Goal: Book appointment/travel/reservation

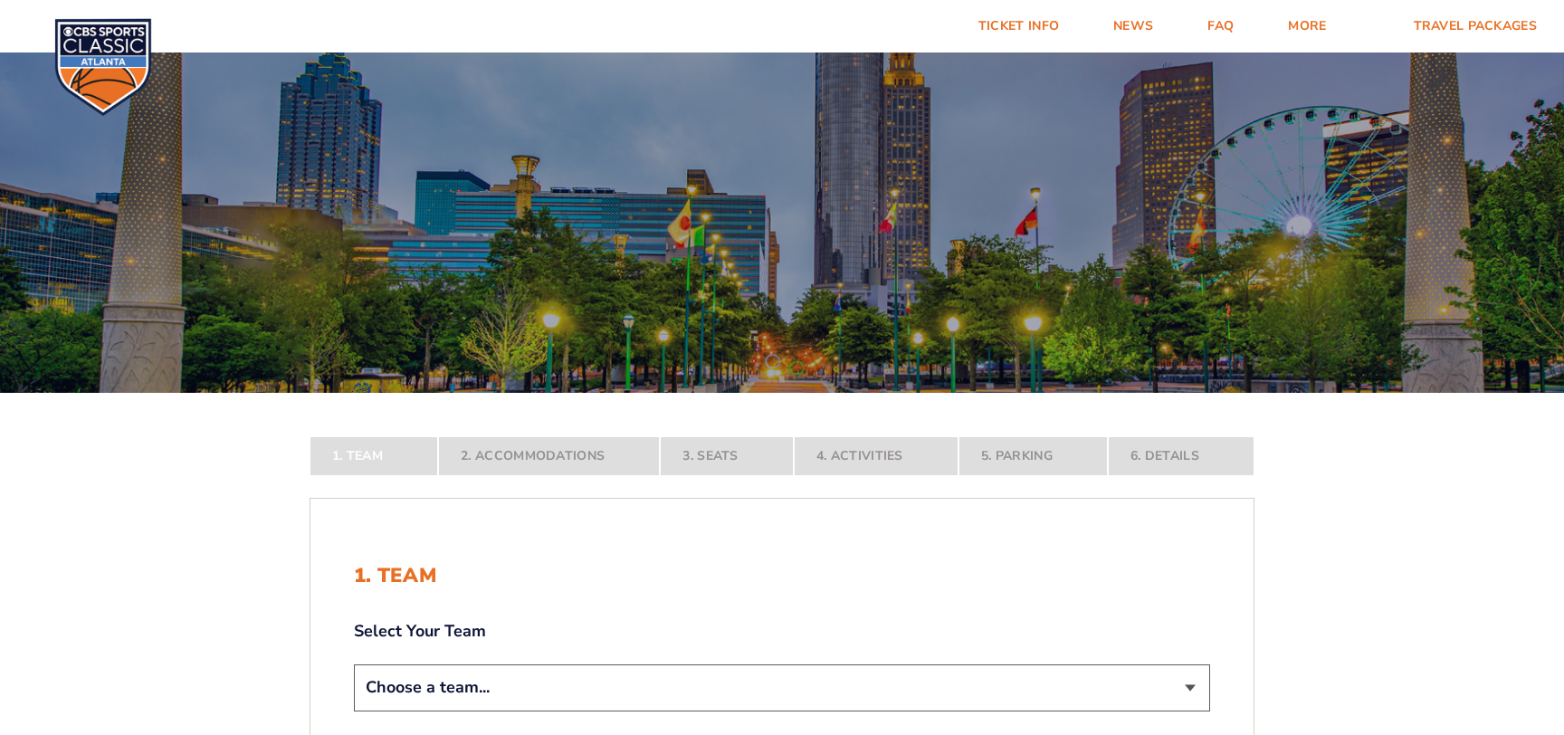
scroll to position [196, 0]
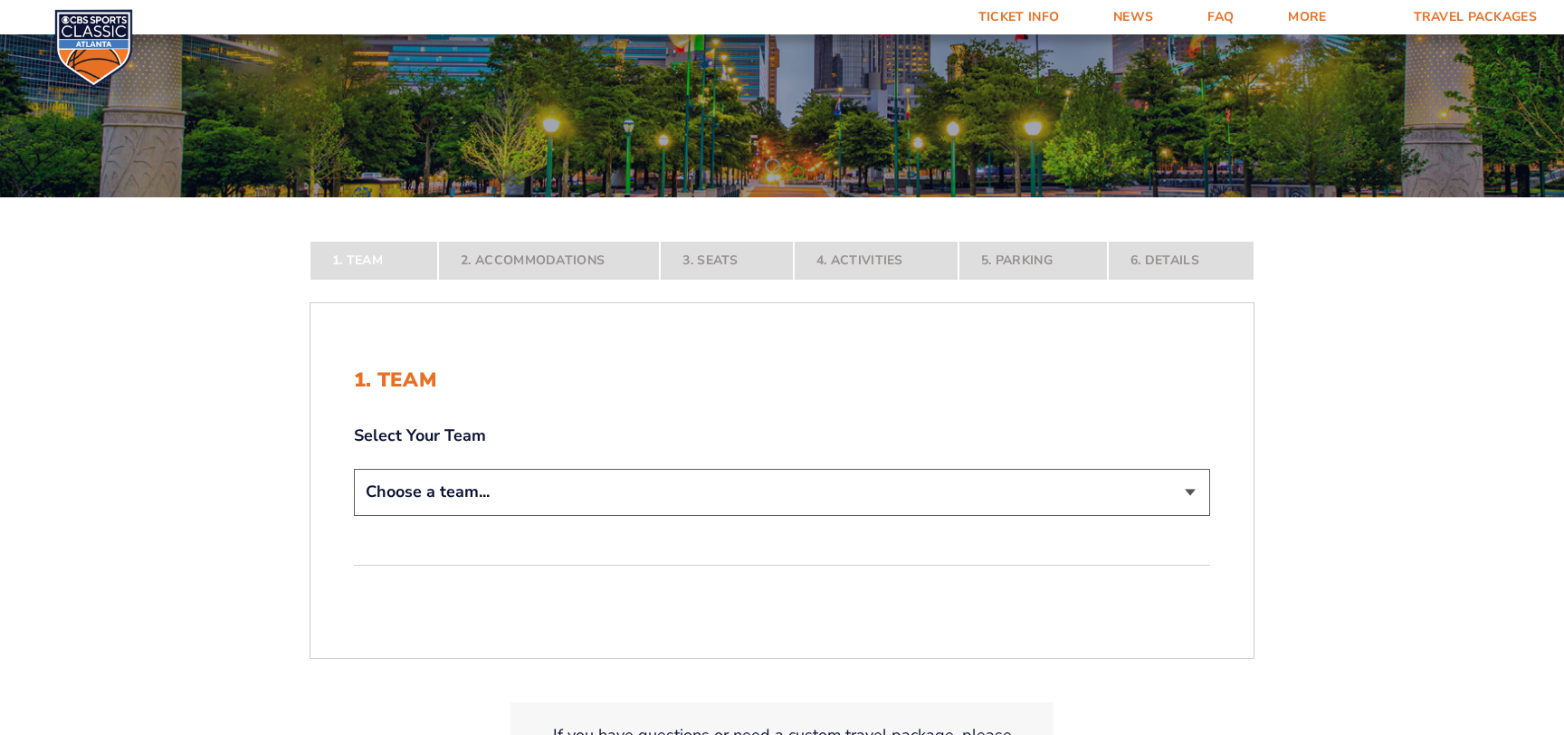
click at [354, 469] on select "Choose a team... [US_STATE] Wildcats [US_STATE] State Buckeyes [US_STATE] Tar H…" at bounding box center [782, 492] width 856 height 46
select select "12756"
click option "[US_STATE] Tar Heels" at bounding box center [0, 0] width 0 height 0
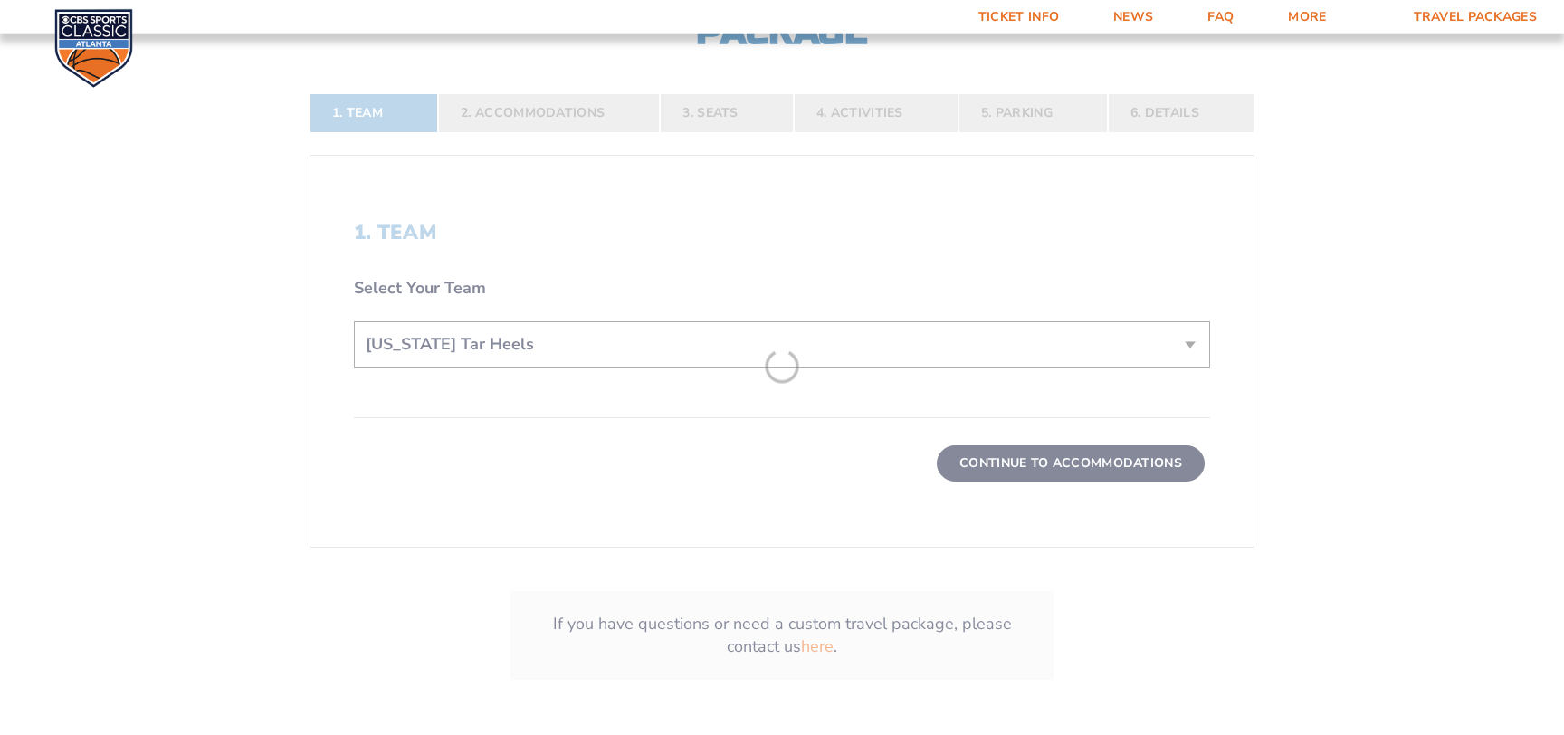
scroll to position [489, 0]
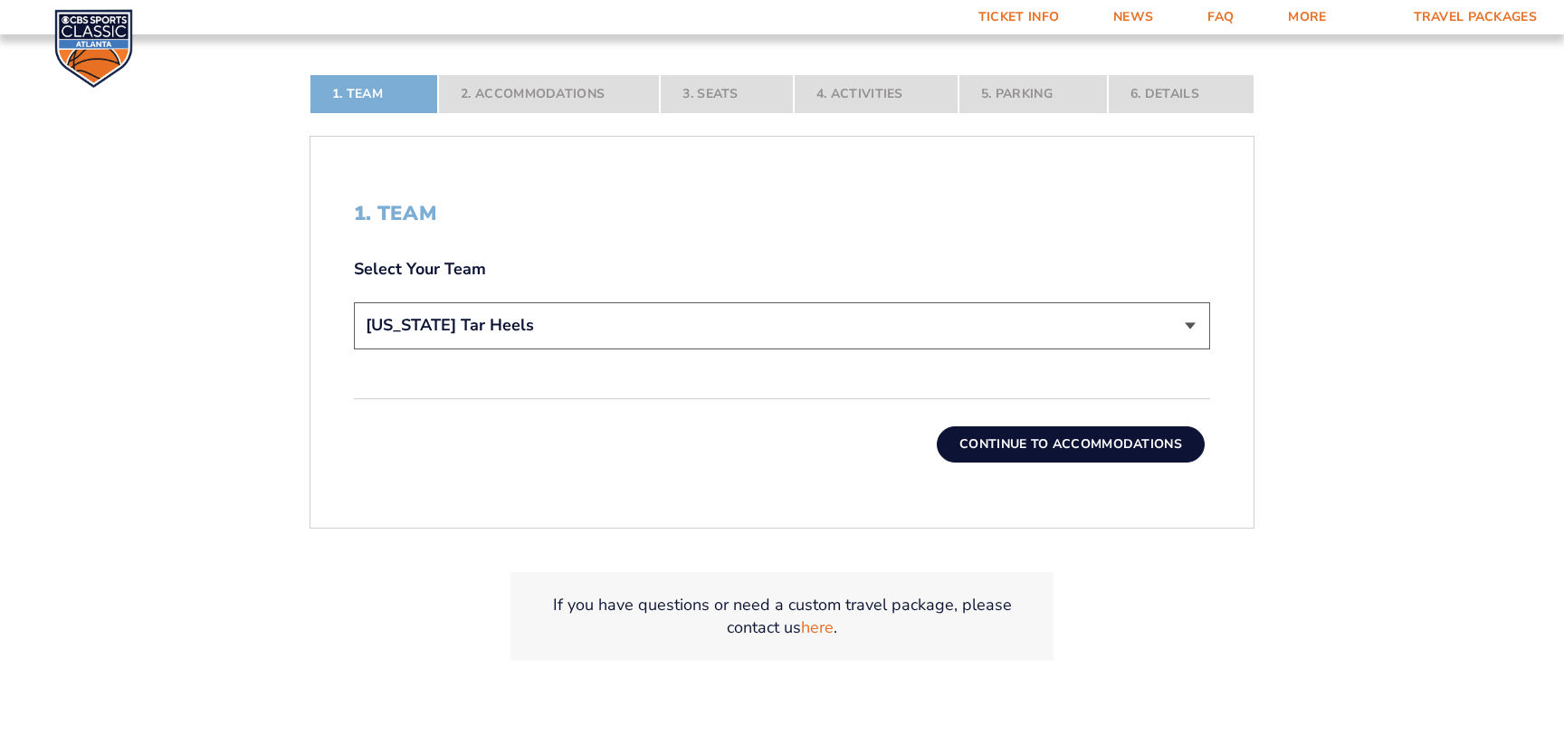
click at [1093, 446] on button "Continue To Accommodations" at bounding box center [1071, 444] width 268 height 36
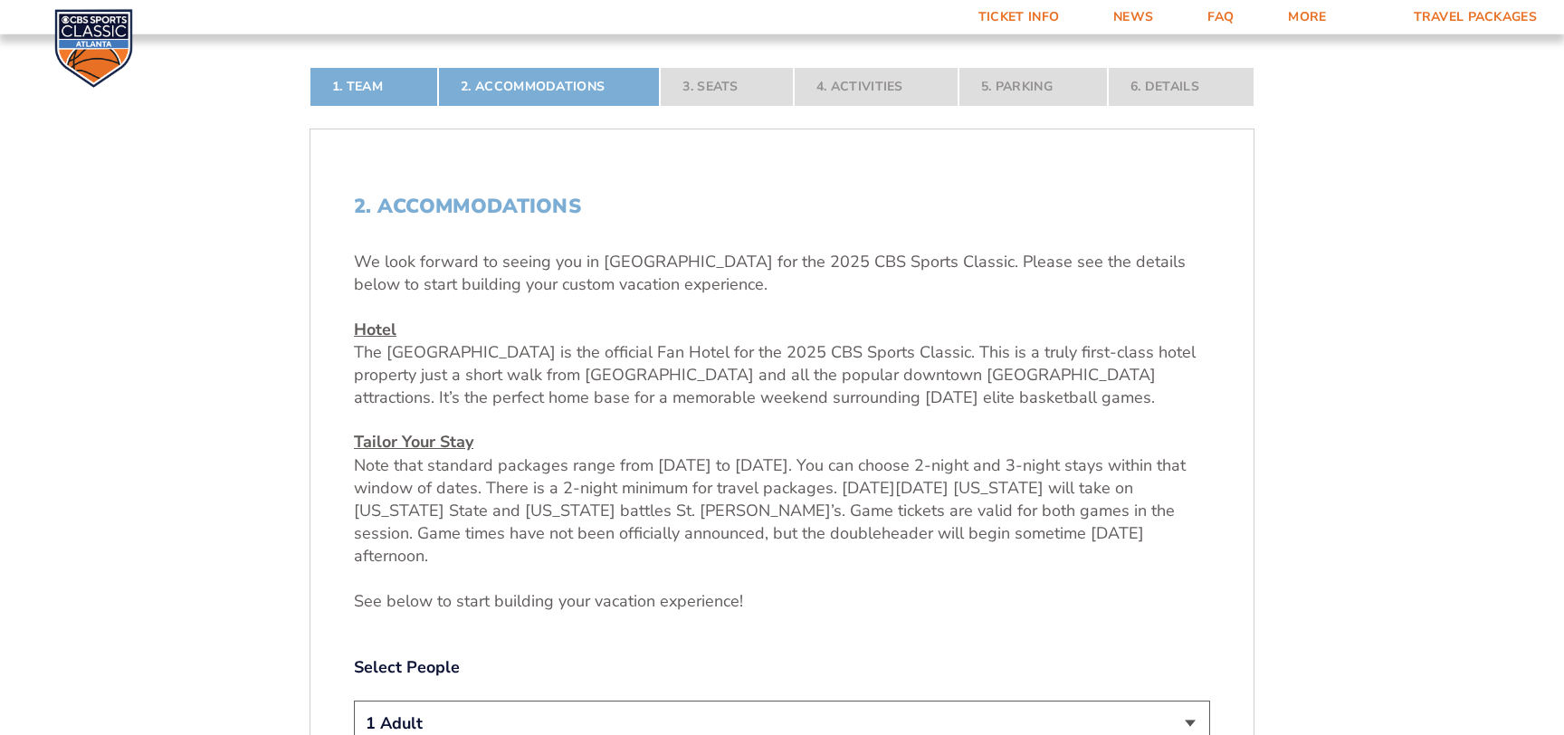
scroll to position [640, 0]
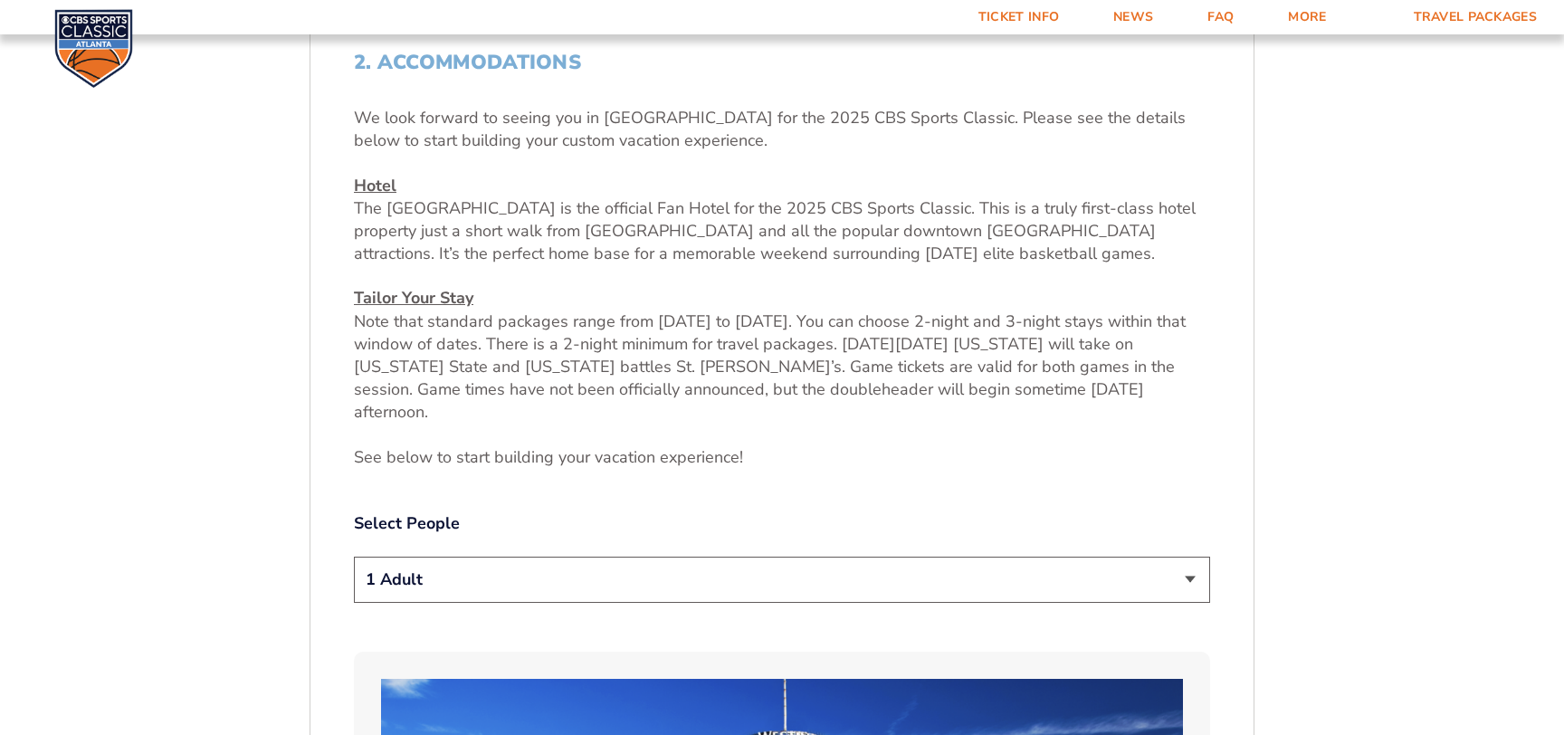
click at [354, 557] on select "1 Adult 2 Adults 3 Adults 4 Adults 2 Adults + 1 Child 2 Adults + 2 Children 2 A…" at bounding box center [782, 580] width 856 height 46
click option "4 Adults" at bounding box center [0, 0] width 0 height 0
click at [354, 557] on select "1 Adult 2 Adults 3 Adults 4 Adults 2 Adults + 1 Child 2 Adults + 2 Children 2 A…" at bounding box center [782, 580] width 856 height 46
select select "2 Adults + 2 Children"
click option "2 Adults + 2 Children" at bounding box center [0, 0] width 0 height 0
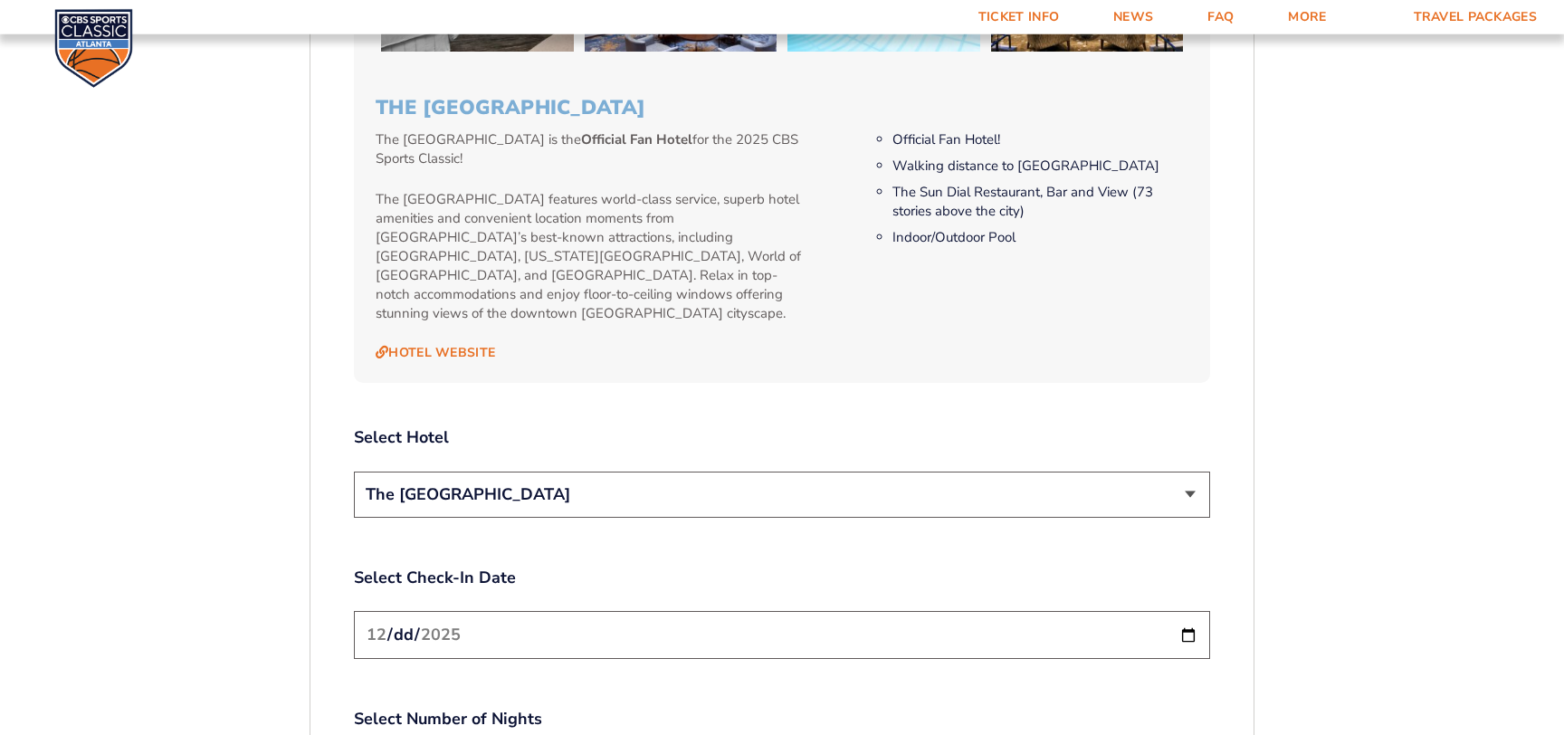
scroll to position [1911, 0]
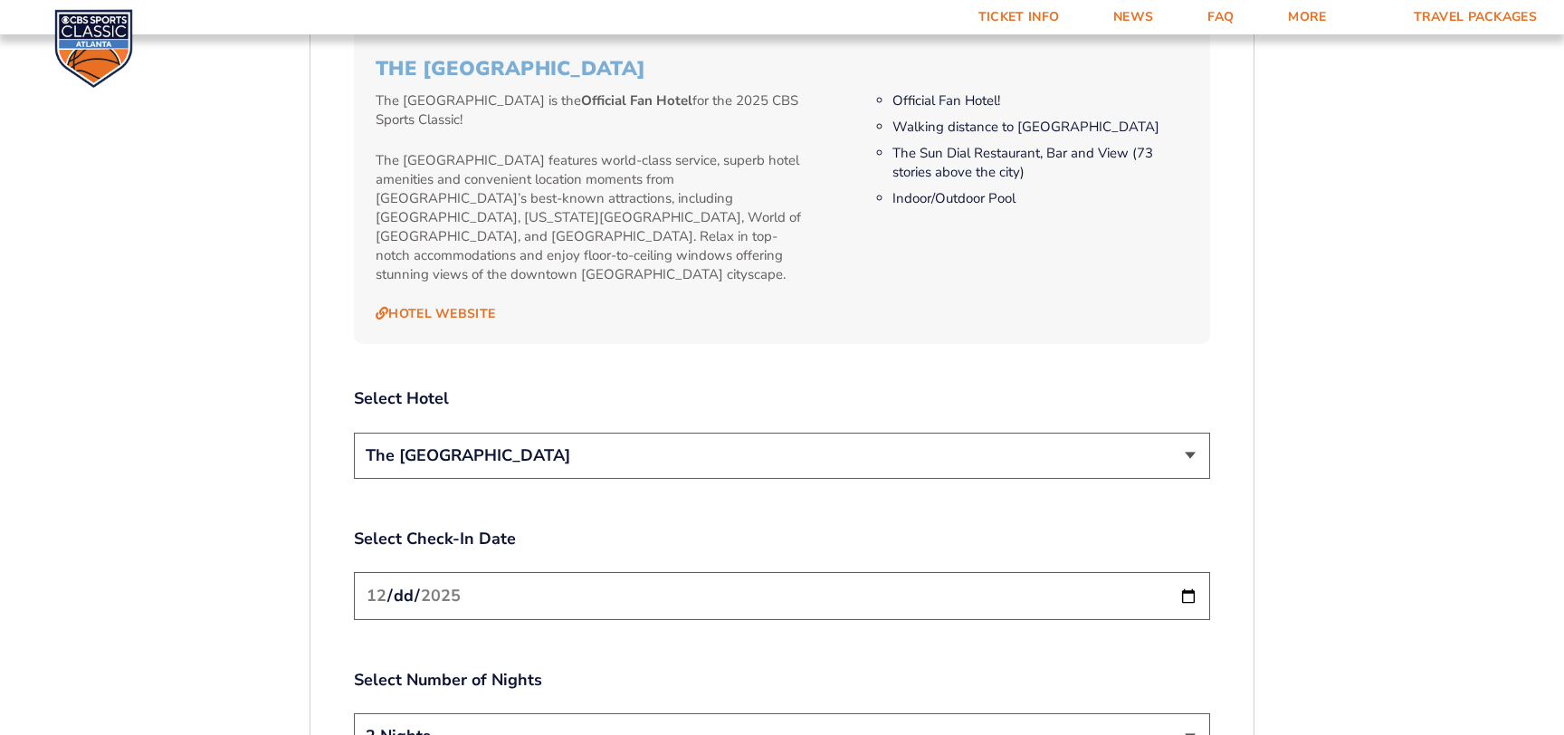
click at [354, 433] on select "The [GEOGRAPHIC_DATA]" at bounding box center [782, 456] width 856 height 46
click at [1192, 433] on select "The [GEOGRAPHIC_DATA]" at bounding box center [782, 456] width 856 height 46
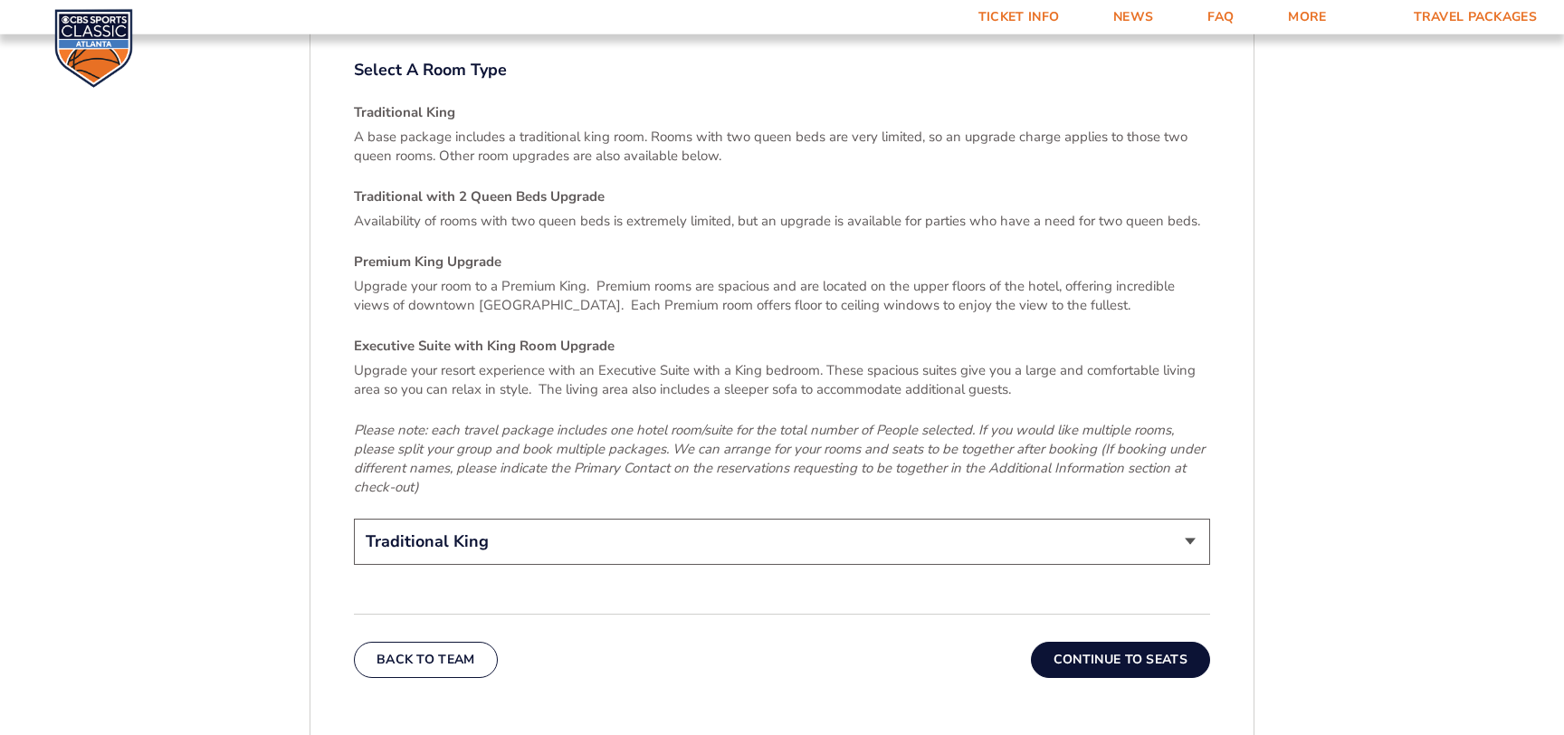
scroll to position [2693, 0]
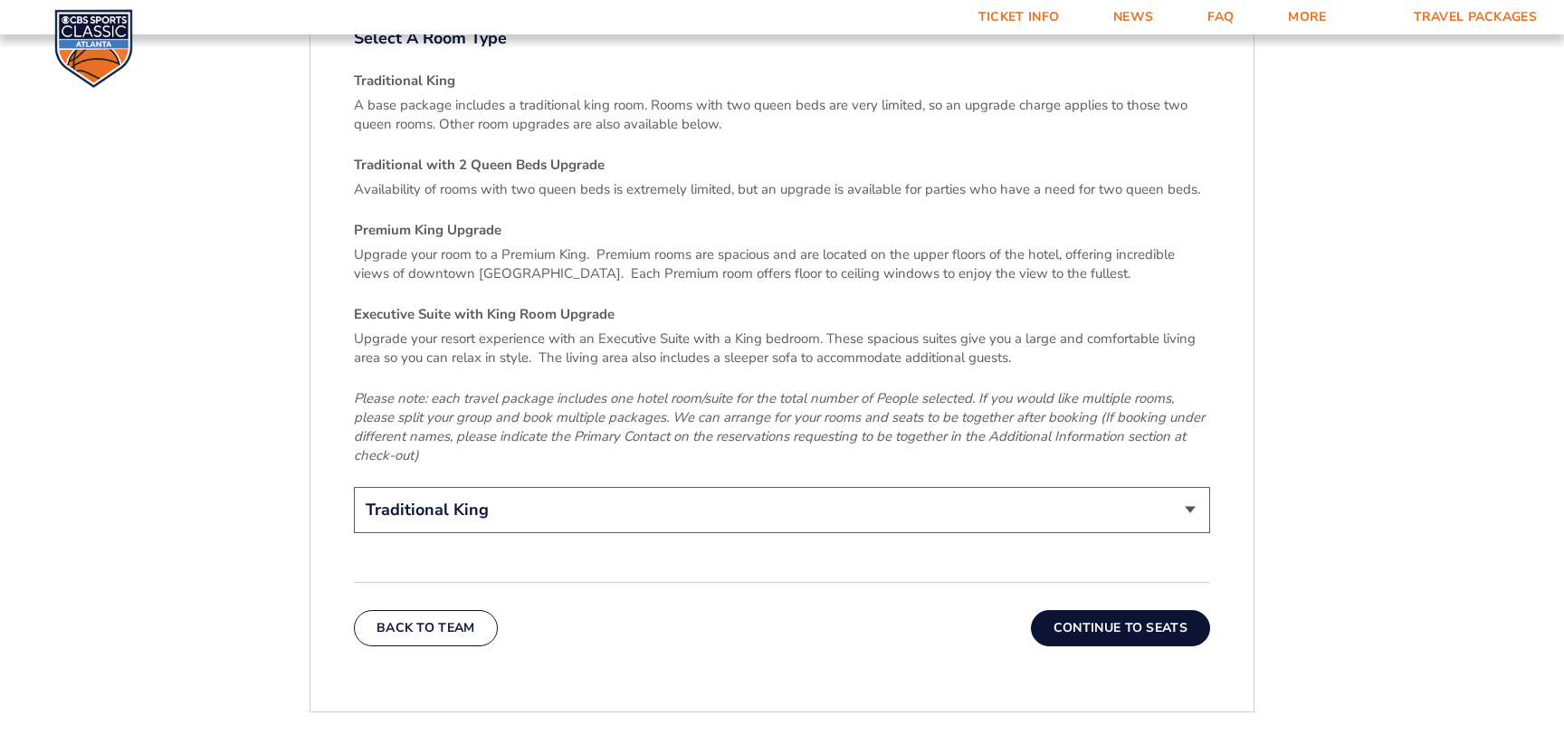
click at [354, 487] on select "Traditional King Traditional with 2 Queen Beds Upgrade (+$45 per night) Premium…" at bounding box center [782, 510] width 856 height 46
select select "Traditional with 2 Queen Beds Upgrade"
click option "Traditional with 2 Queen Beds Upgrade (+$45 per night)" at bounding box center [0, 0] width 0 height 0
click at [1126, 610] on button "Continue To Seats" at bounding box center [1120, 628] width 179 height 36
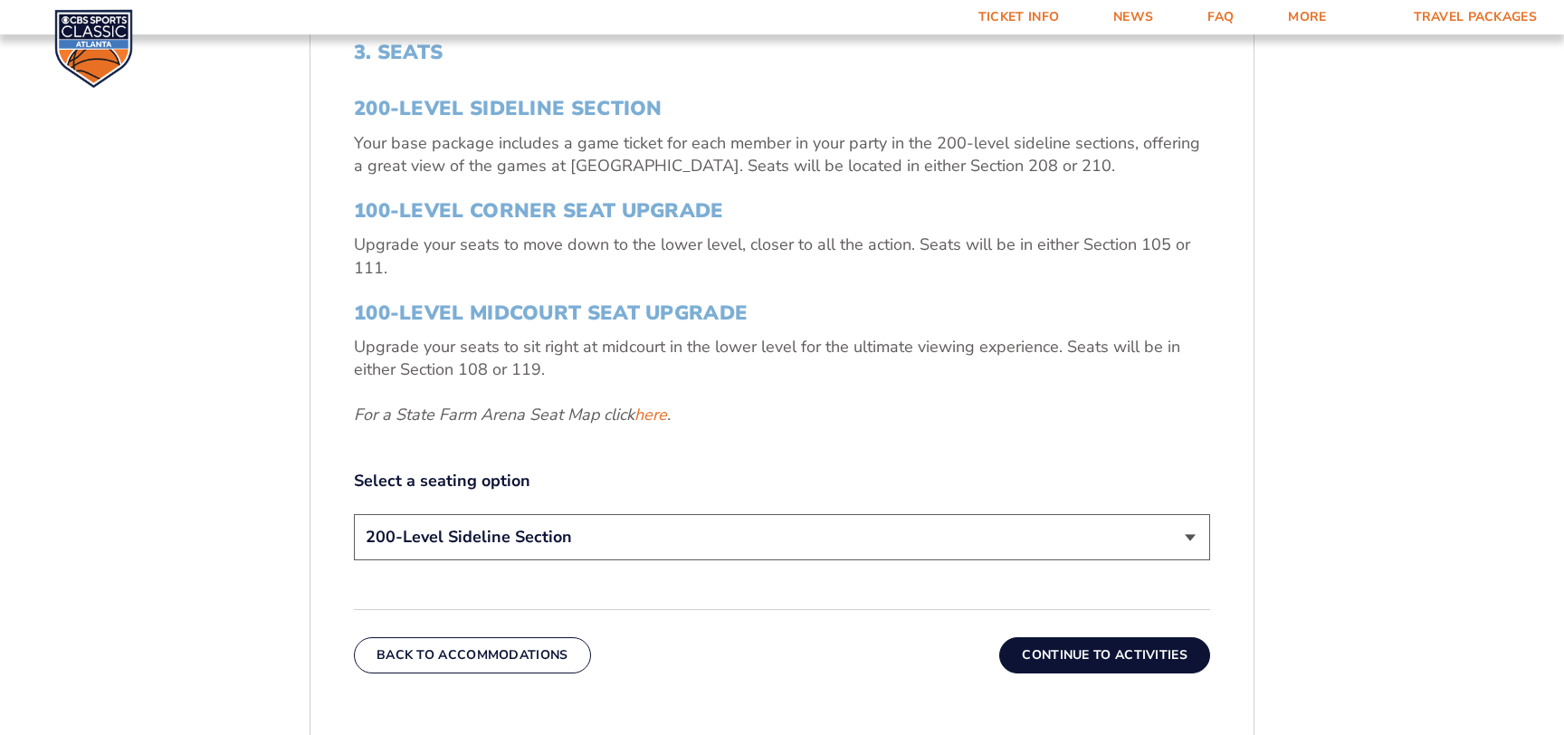
scroll to position [933, 0]
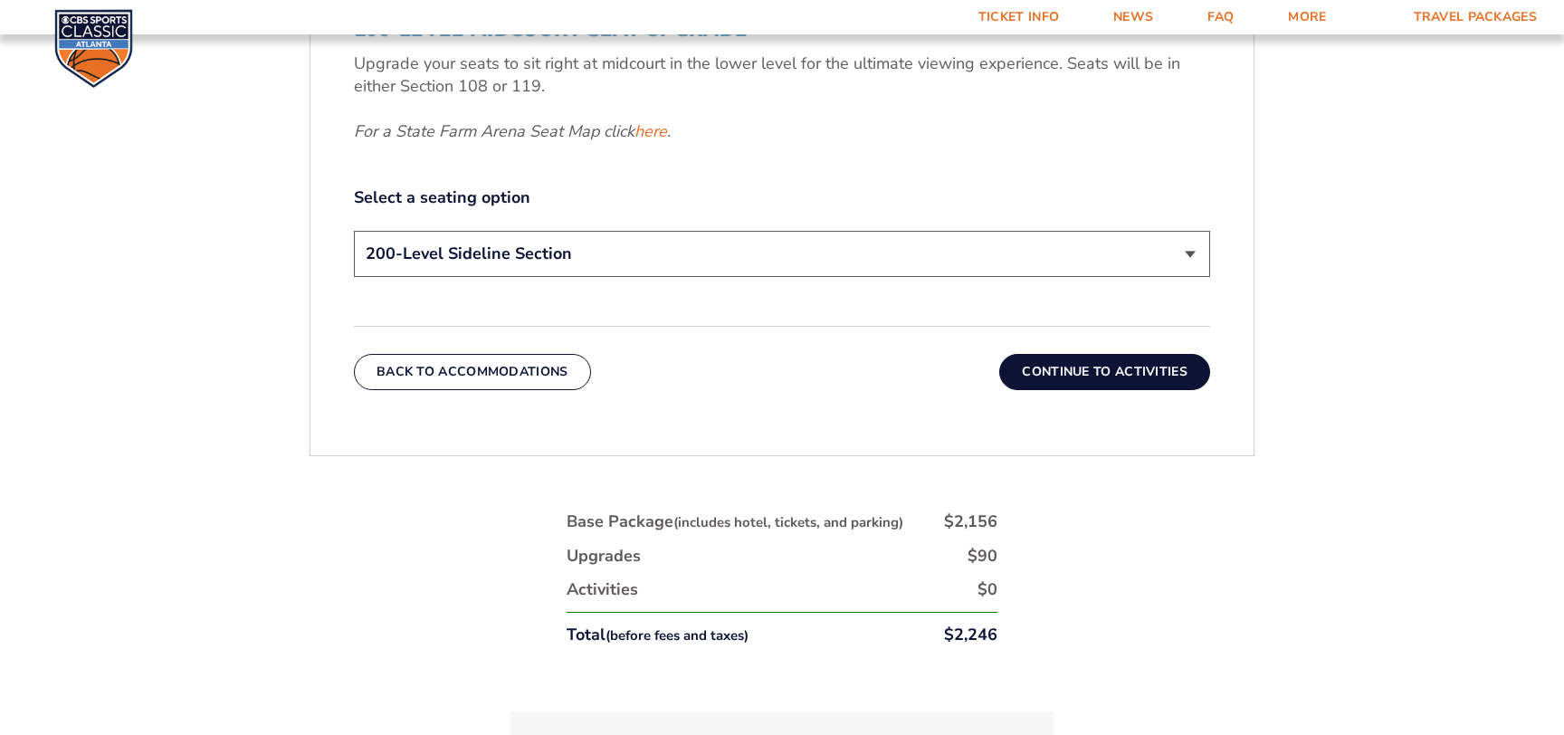
click at [1129, 377] on button "Continue To Activities" at bounding box center [1104, 372] width 211 height 36
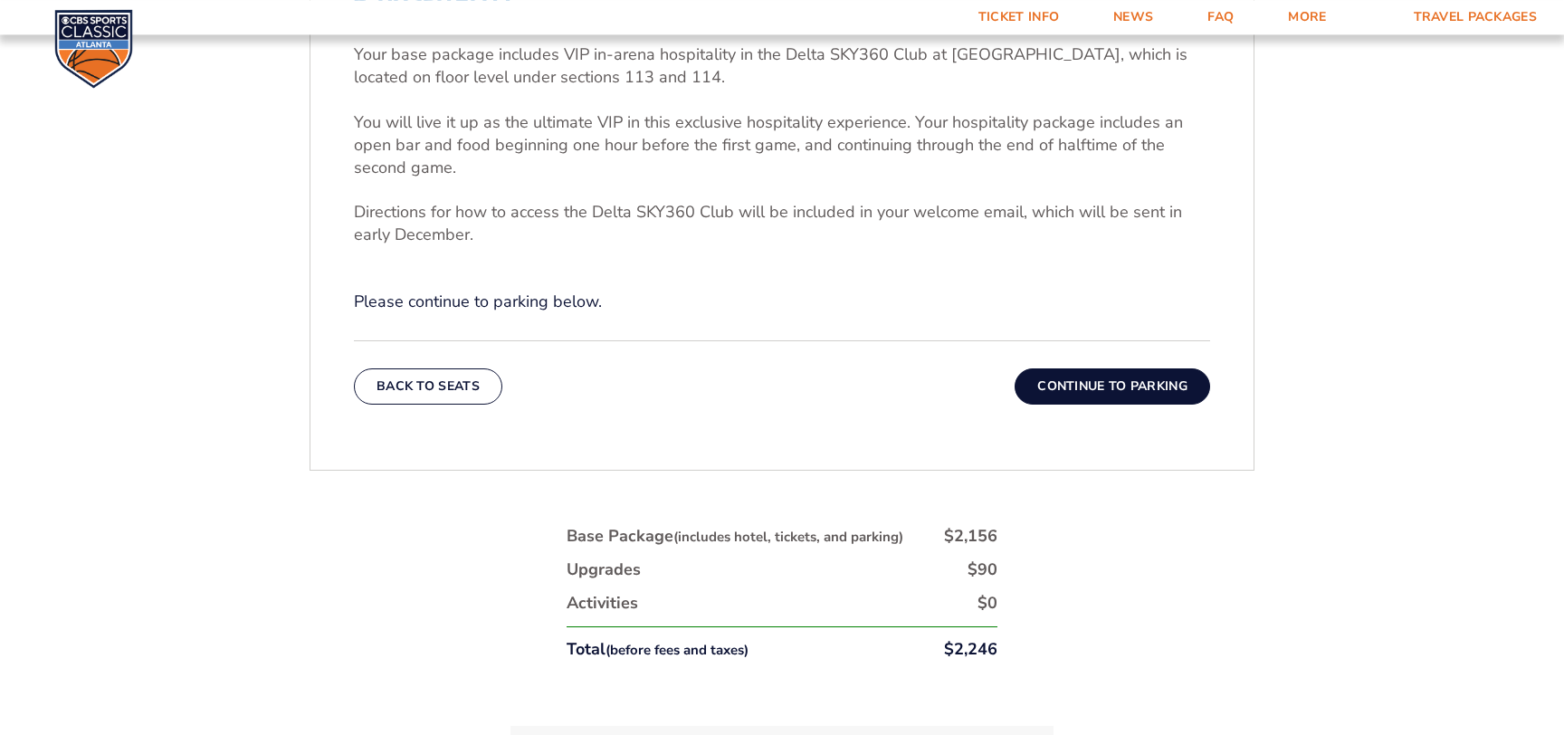
scroll to position [738, 0]
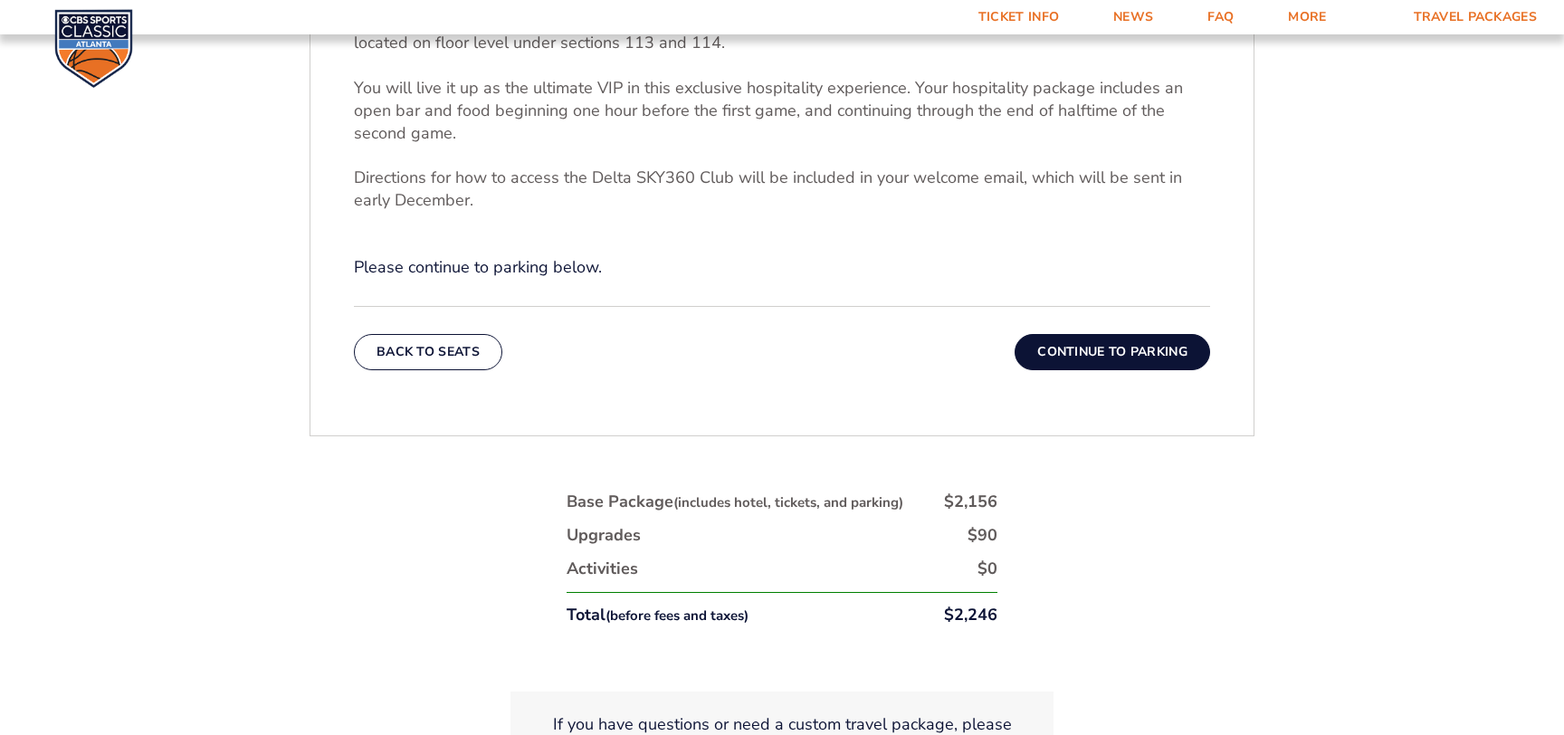
click at [1123, 355] on button "Continue To Parking" at bounding box center [1113, 352] width 196 height 36
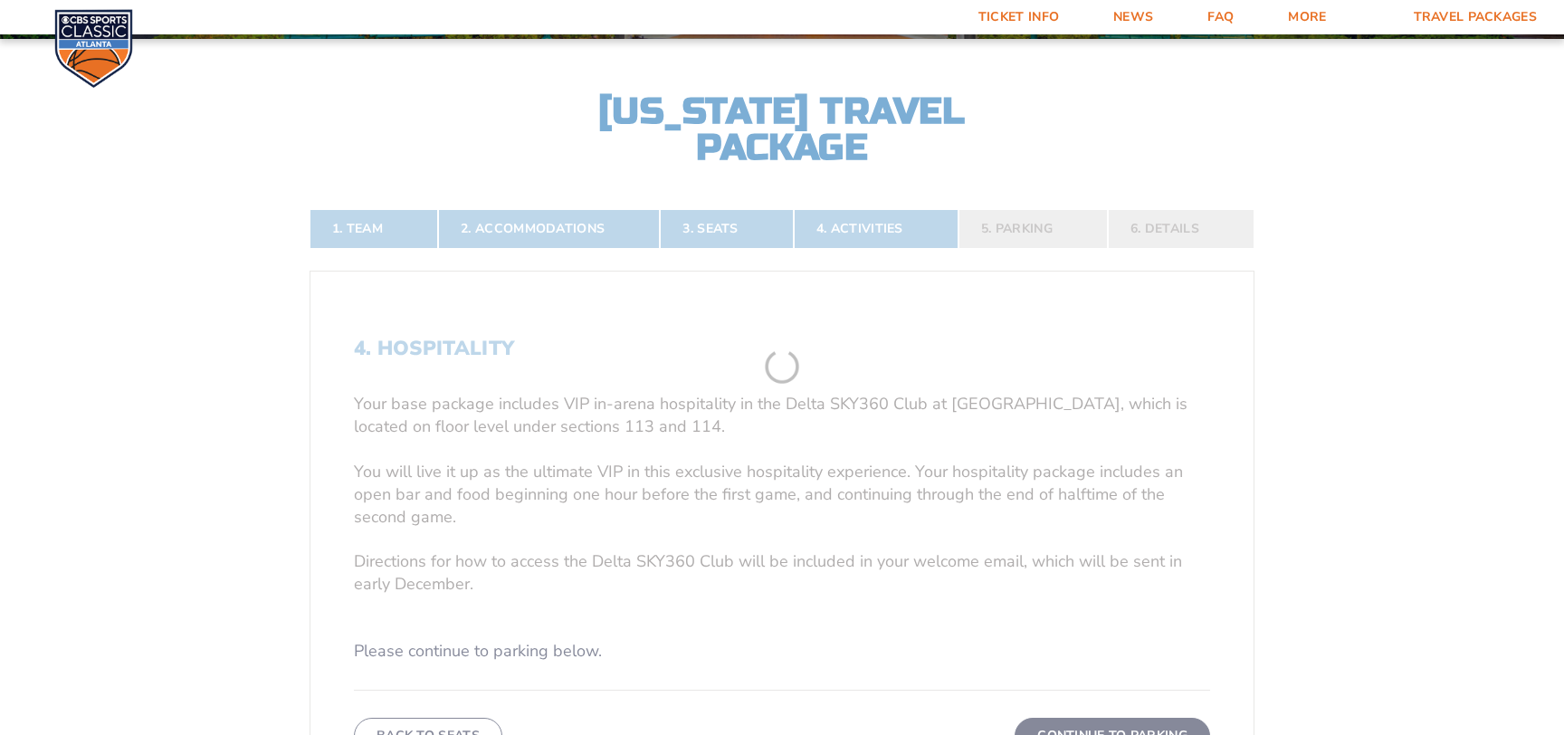
scroll to position [347, 0]
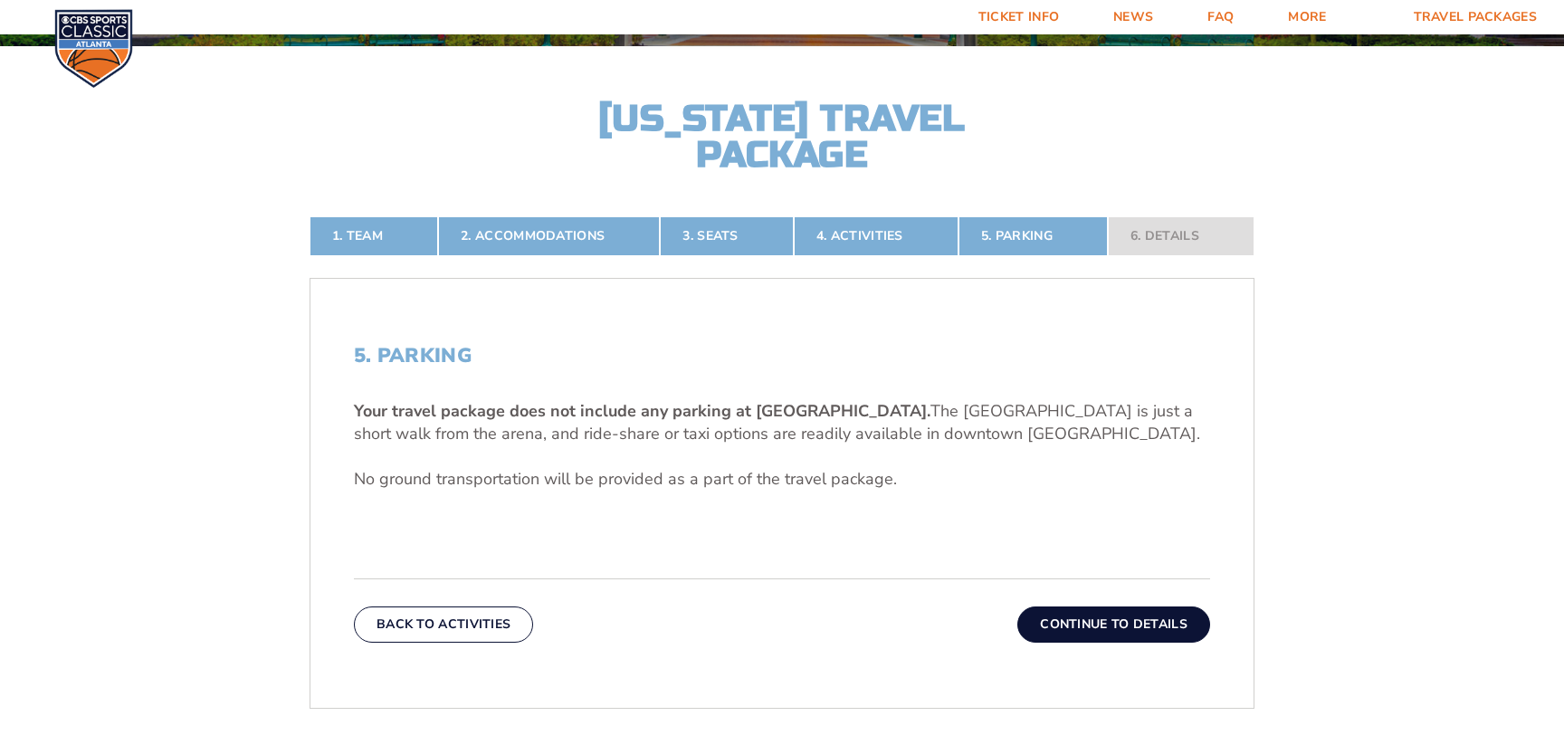
click at [1113, 626] on button "Continue To Details" at bounding box center [1114, 625] width 193 height 36
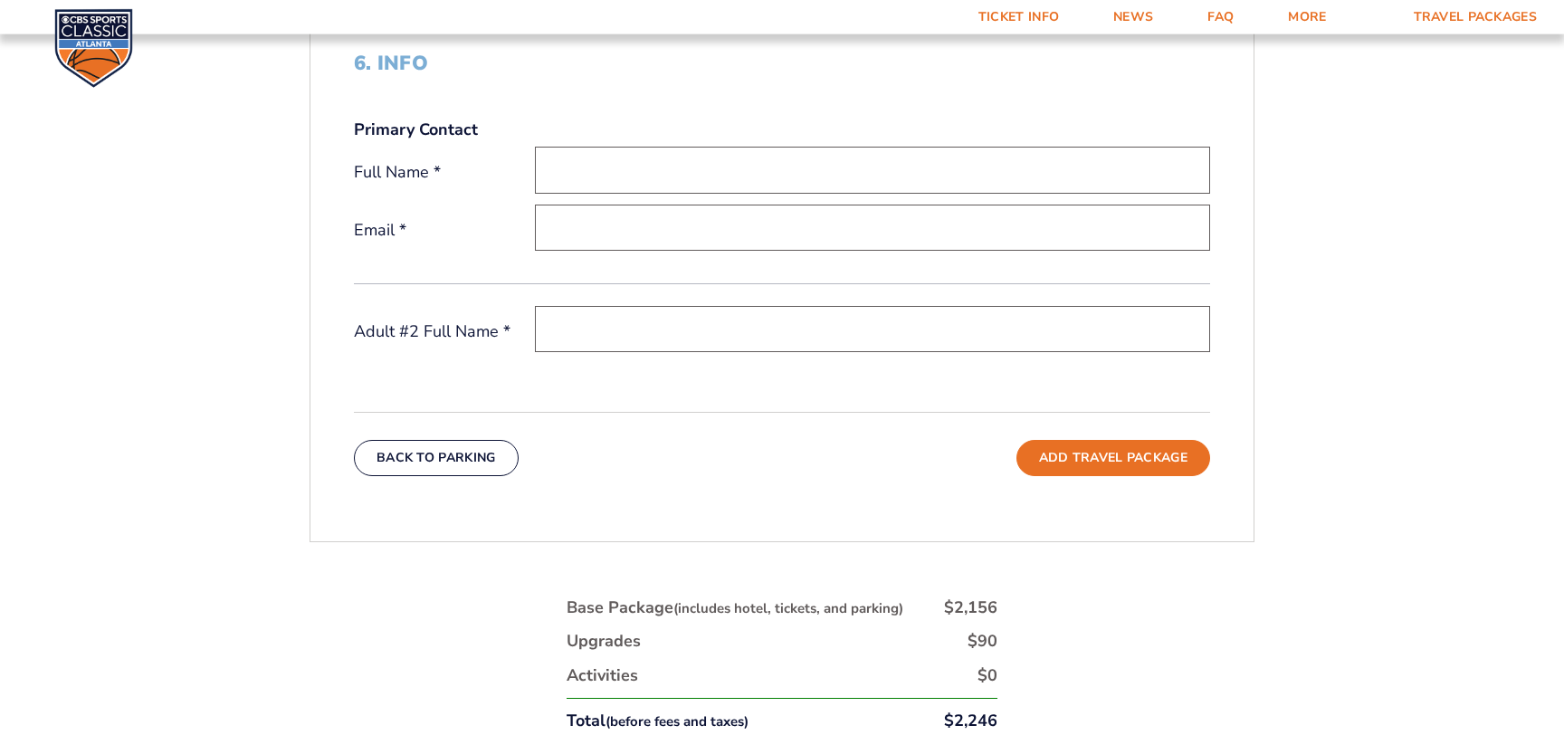
scroll to position [640, 0]
click at [1124, 454] on button "Add Travel Package" at bounding box center [1114, 457] width 194 height 36
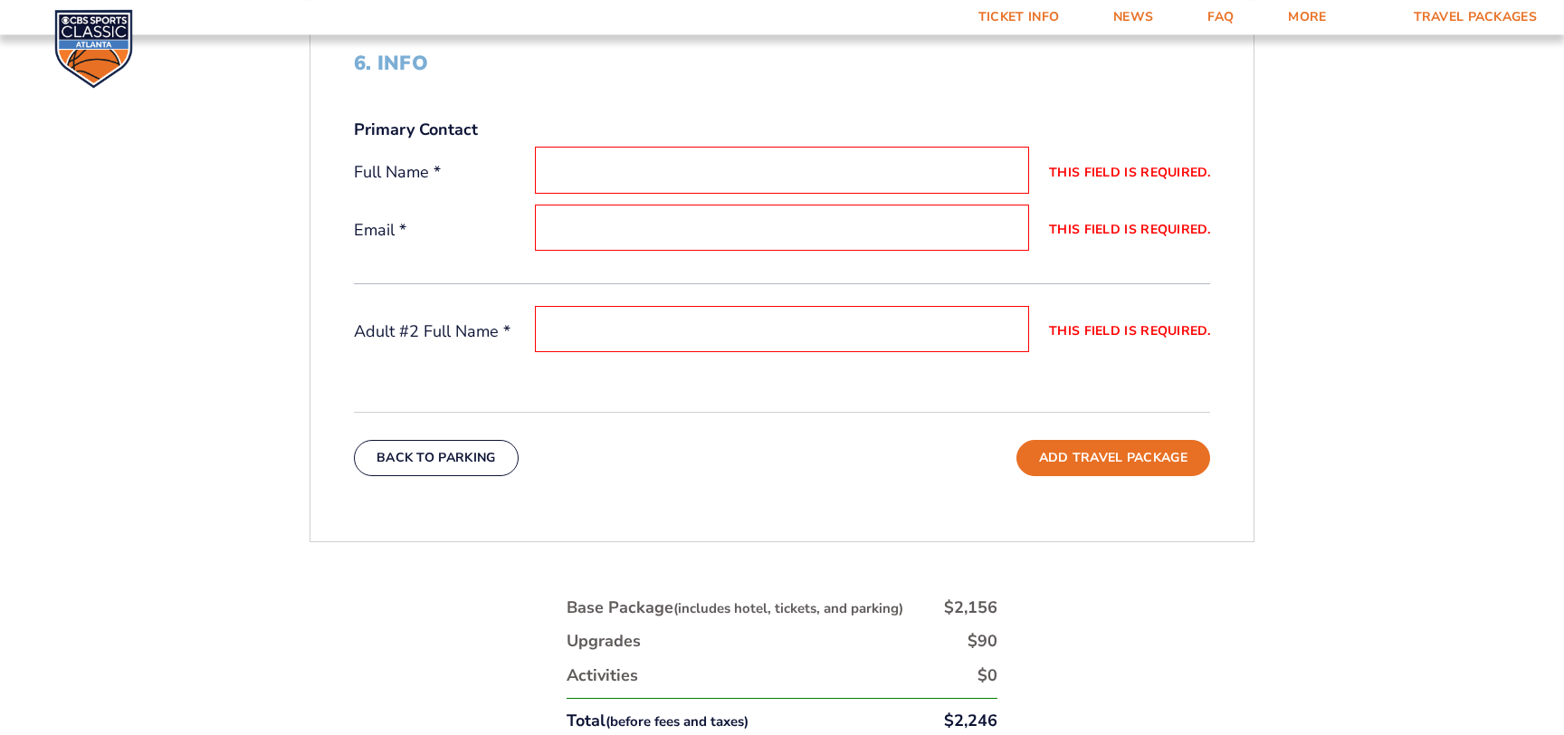
scroll to position [684, 0]
